Goal: Information Seeking & Learning: Learn about a topic

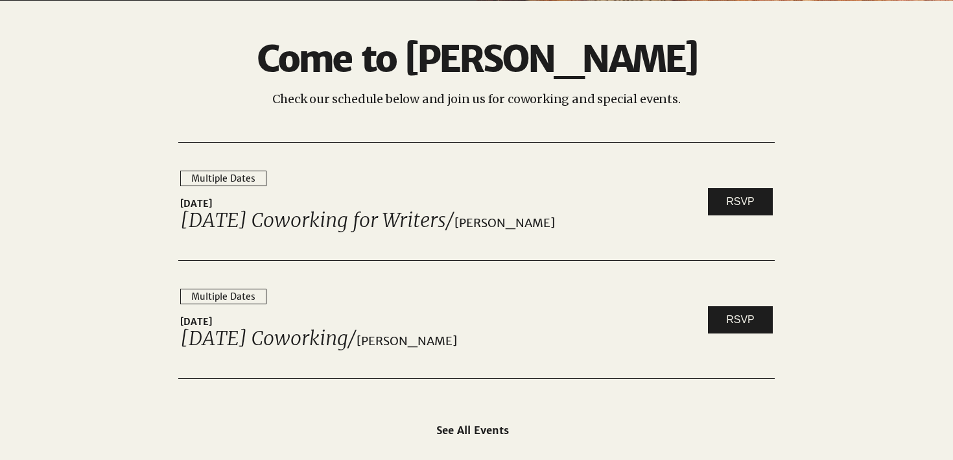
scroll to position [1968, 0]
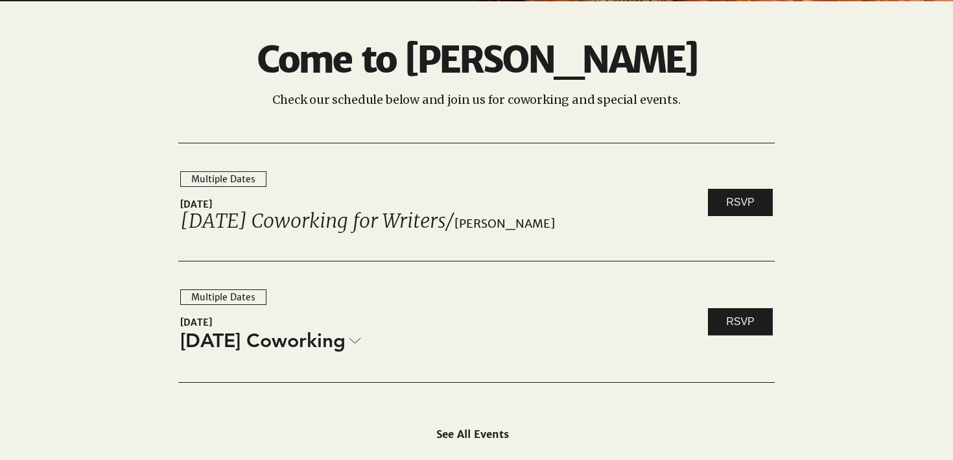
click at [348, 345] on link "[DATE] Coworking" at bounding box center [270, 340] width 181 height 27
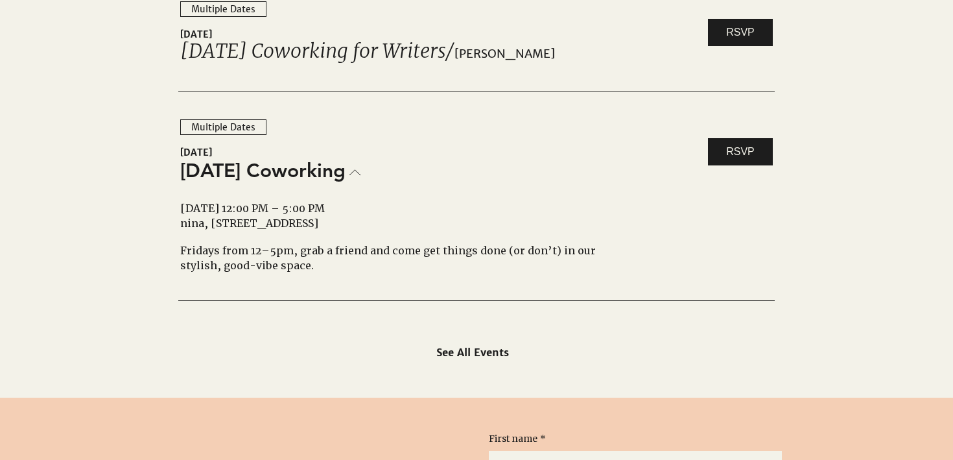
scroll to position [2138, 0]
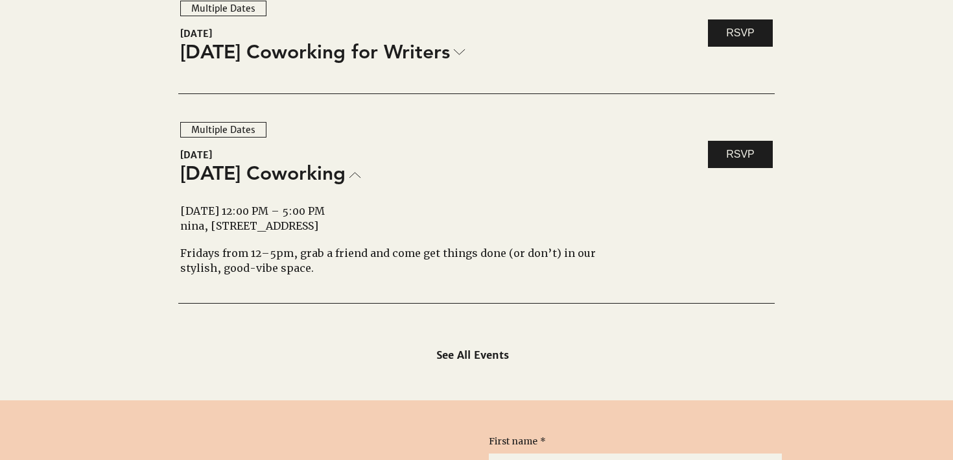
click at [450, 55] on span "[DATE] Coworking for Writers" at bounding box center [315, 51] width 270 height 27
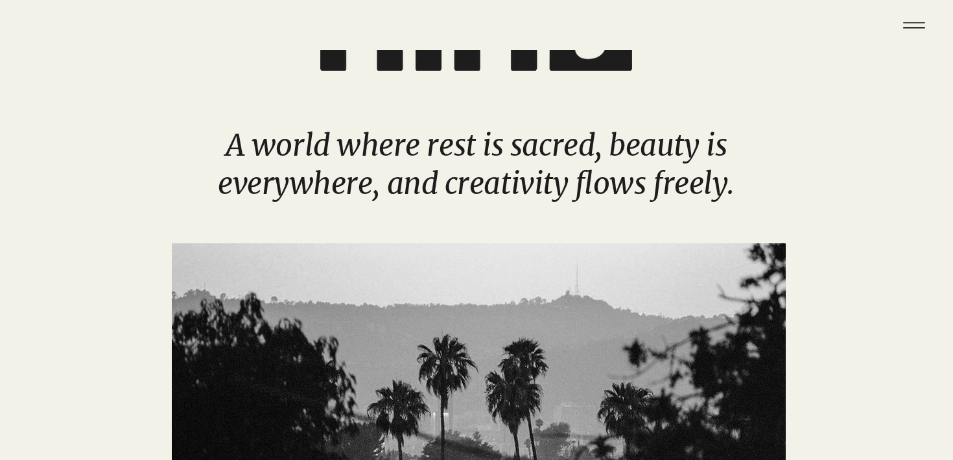
scroll to position [0, 0]
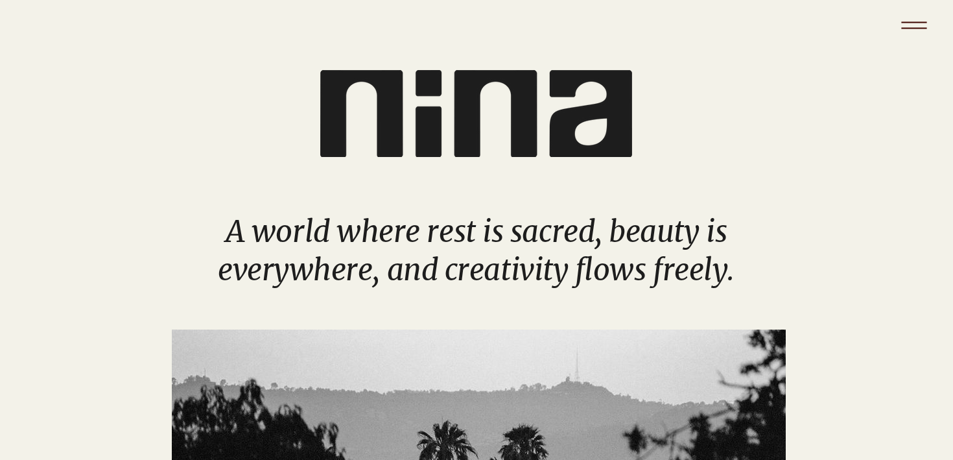
click at [917, 30] on icon "Menu" at bounding box center [914, 25] width 45 height 45
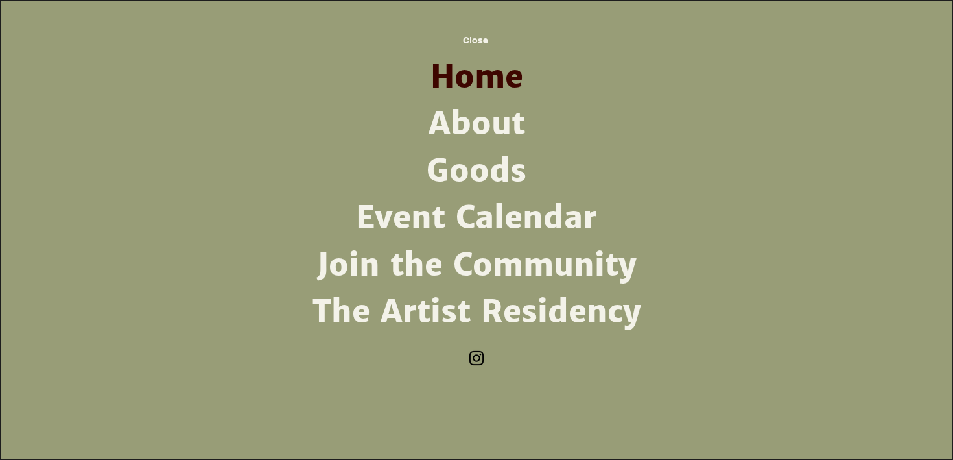
click at [486, 126] on link "About" at bounding box center [476, 124] width 338 height 47
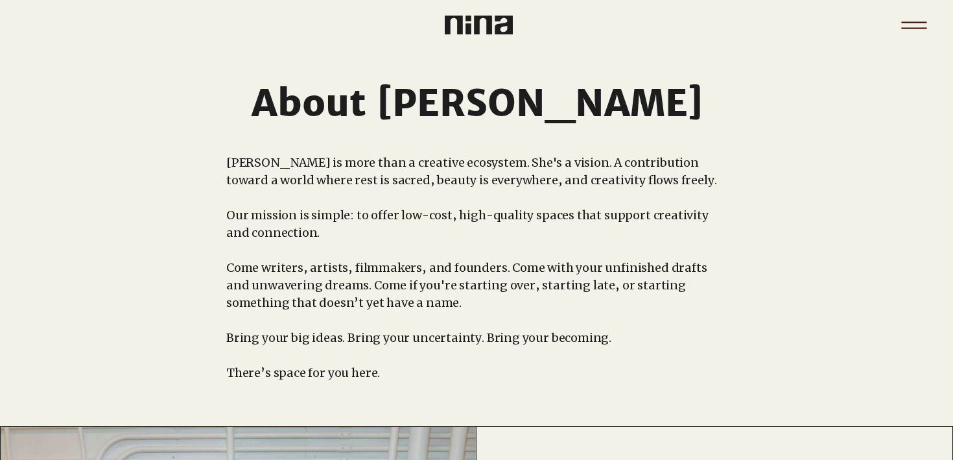
click at [906, 21] on icon "Menu" at bounding box center [913, 21] width 25 height 1
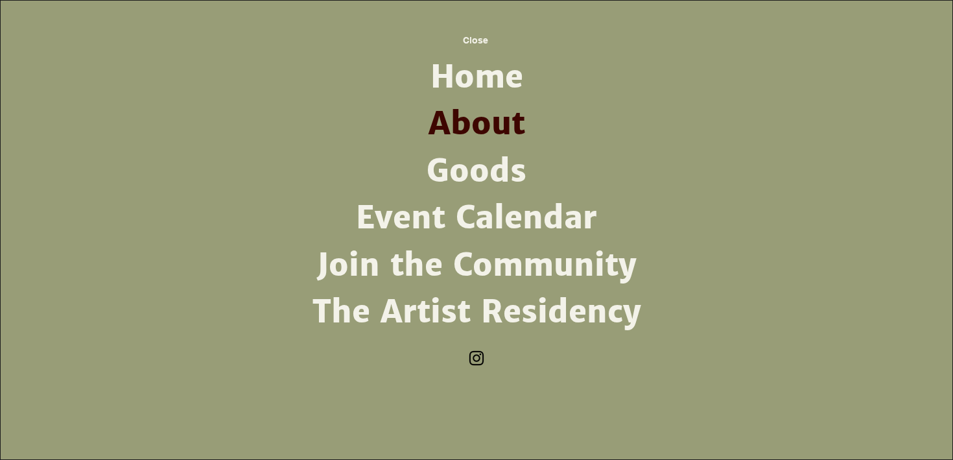
click at [515, 228] on link "Event Calendar" at bounding box center [476, 218] width 338 height 47
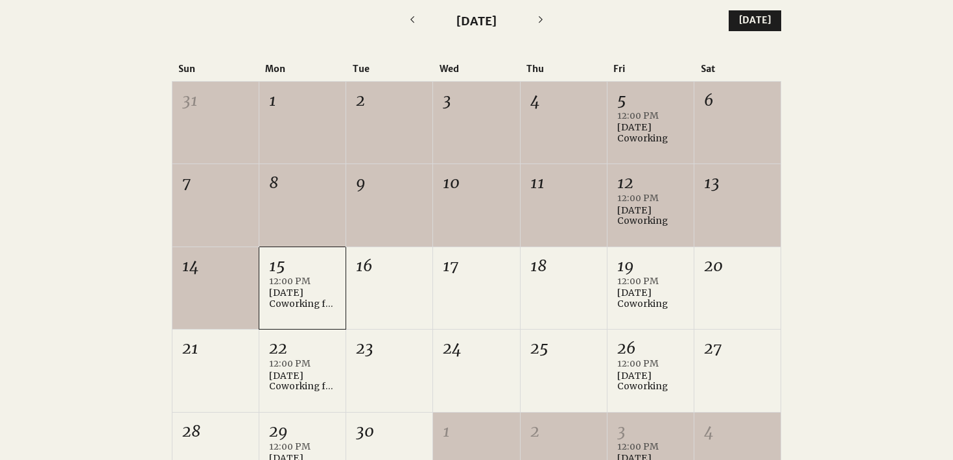
scroll to position [351, 0]
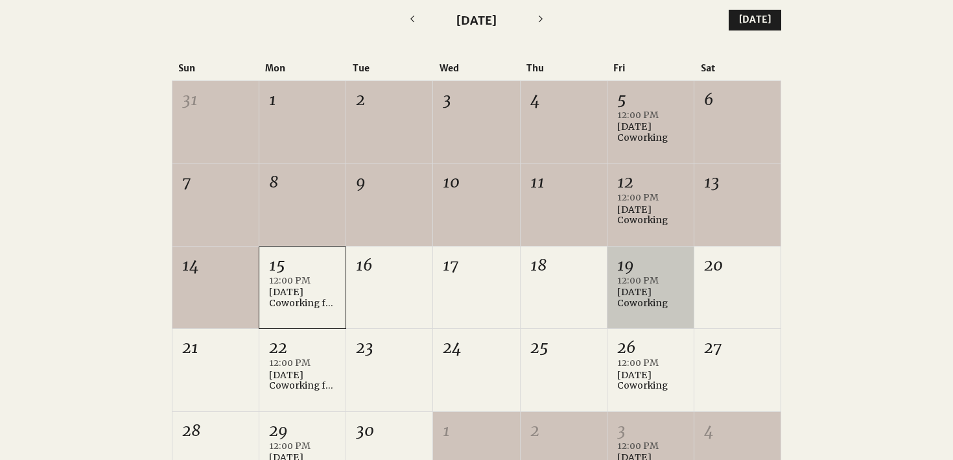
click at [640, 285] on div "12:00 PM" at bounding box center [650, 280] width 67 height 13
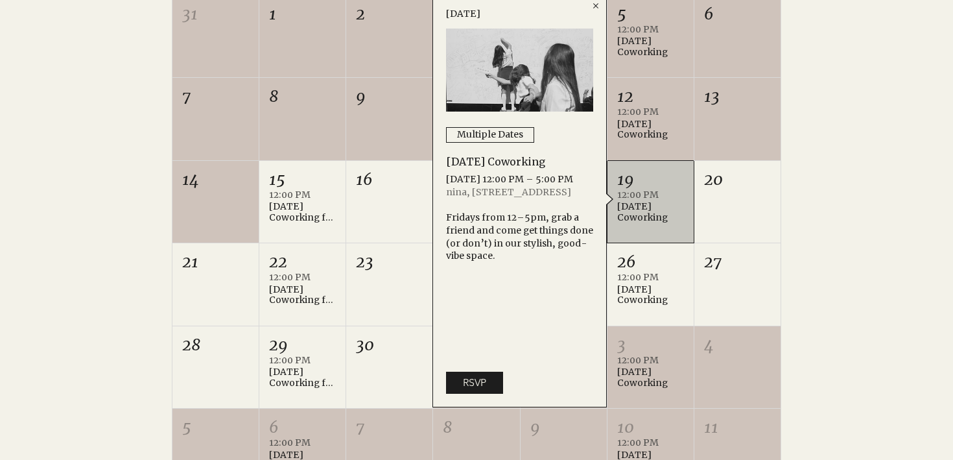
click at [829, 191] on div at bounding box center [476, 205] width 953 height 641
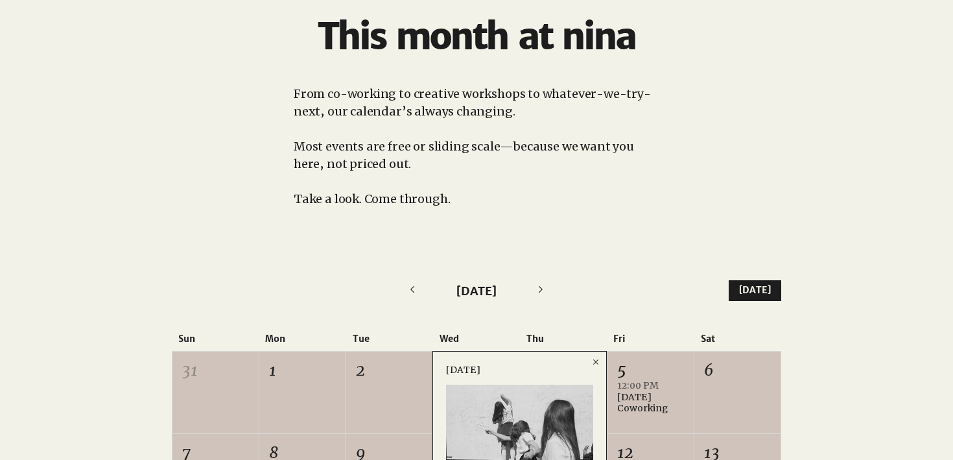
scroll to position [0, 0]
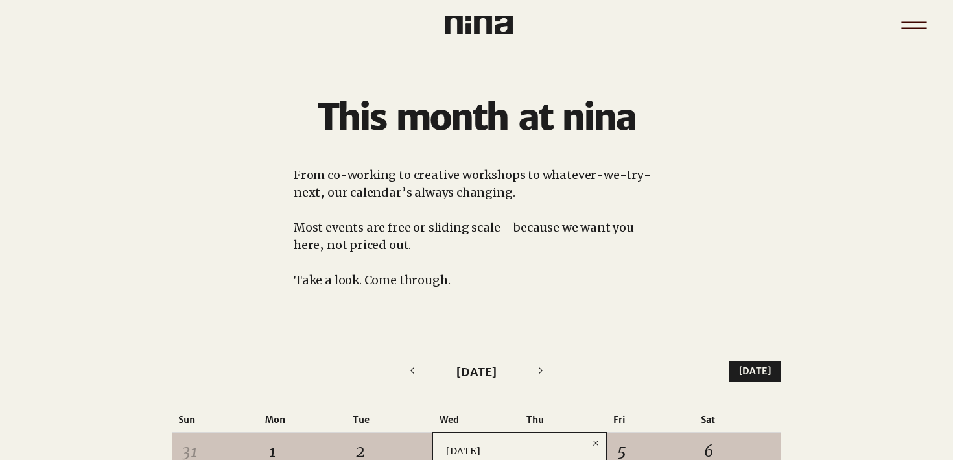
click at [912, 27] on icon "Menu" at bounding box center [913, 27] width 25 height 1
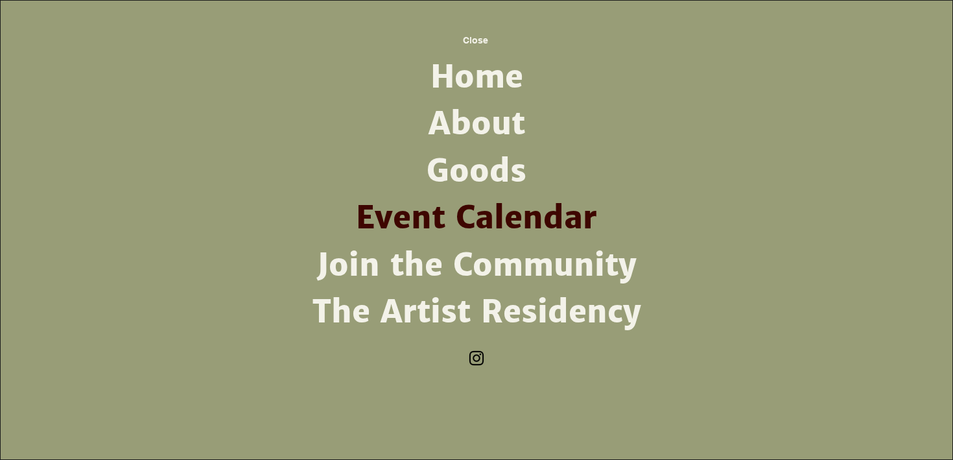
click at [540, 311] on link "The Artist Residency" at bounding box center [476, 312] width 338 height 47
